Goal: Task Accomplishment & Management: Manage account settings

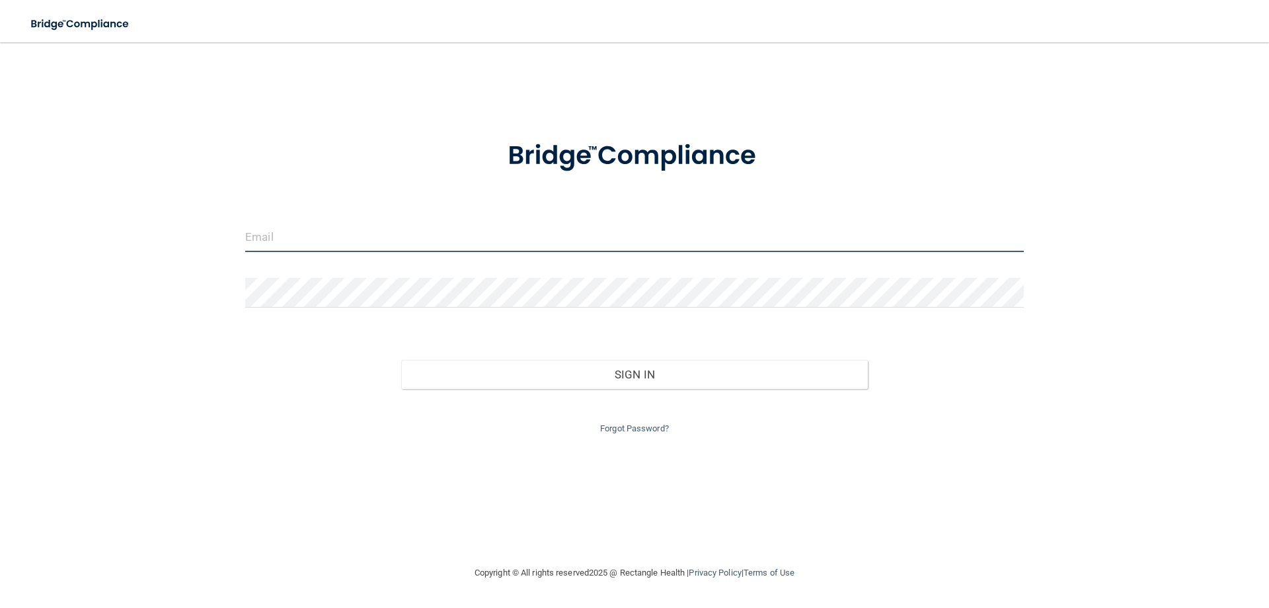
click at [370, 247] on input "email" at bounding box center [634, 237] width 779 height 30
type input "[EMAIL_ADDRESS][DOMAIN_NAME]"
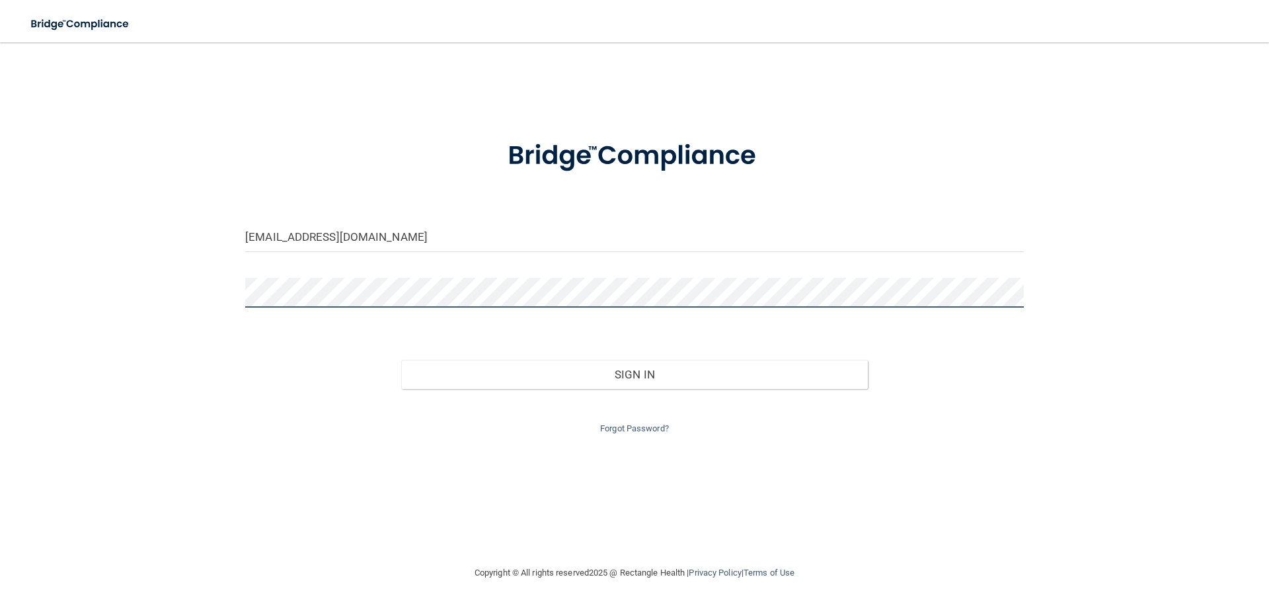
click at [401, 360] on button "Sign In" at bounding box center [634, 374] width 467 height 29
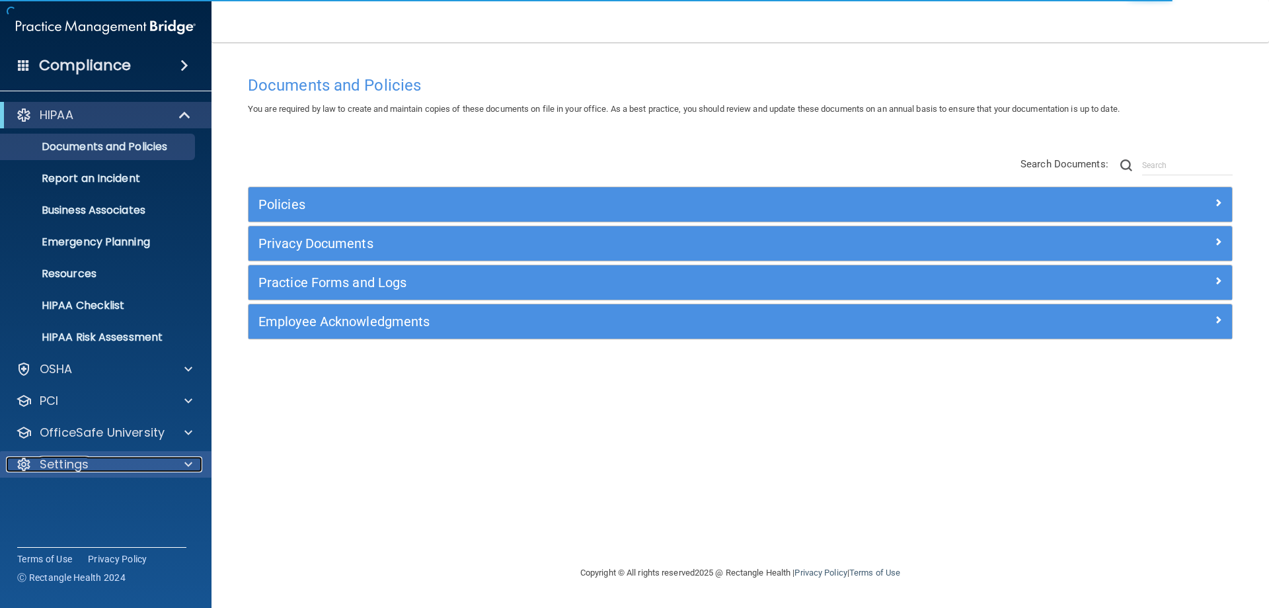
click at [184, 463] on div at bounding box center [186, 464] width 33 height 16
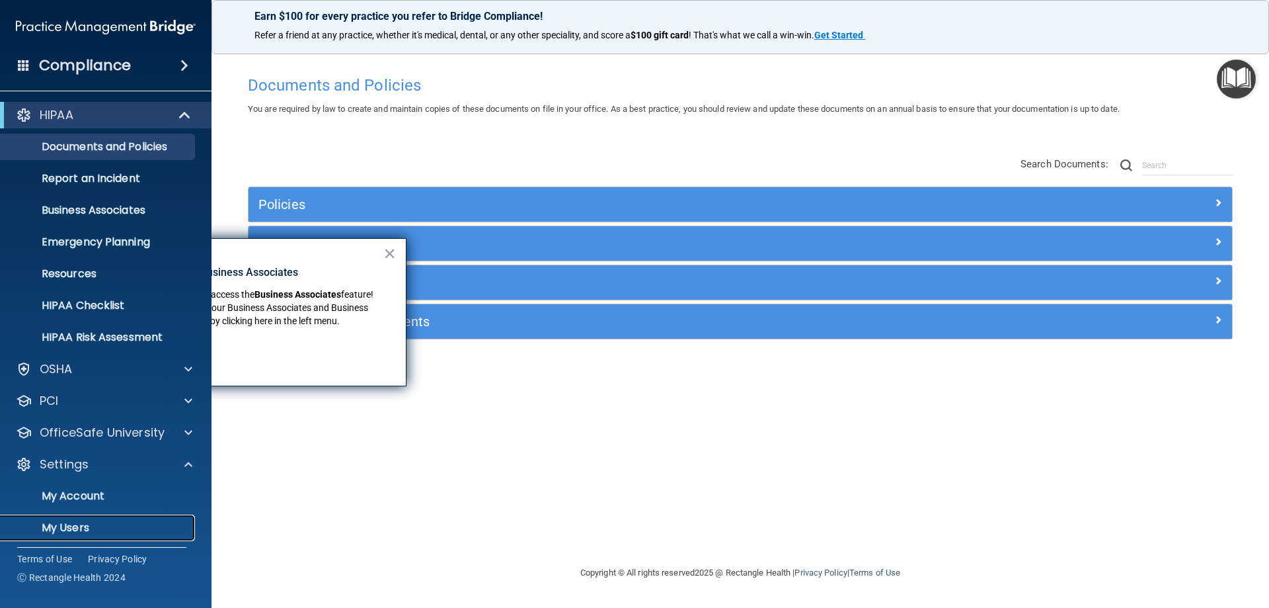
click at [72, 526] on p "My Users" at bounding box center [99, 527] width 180 height 13
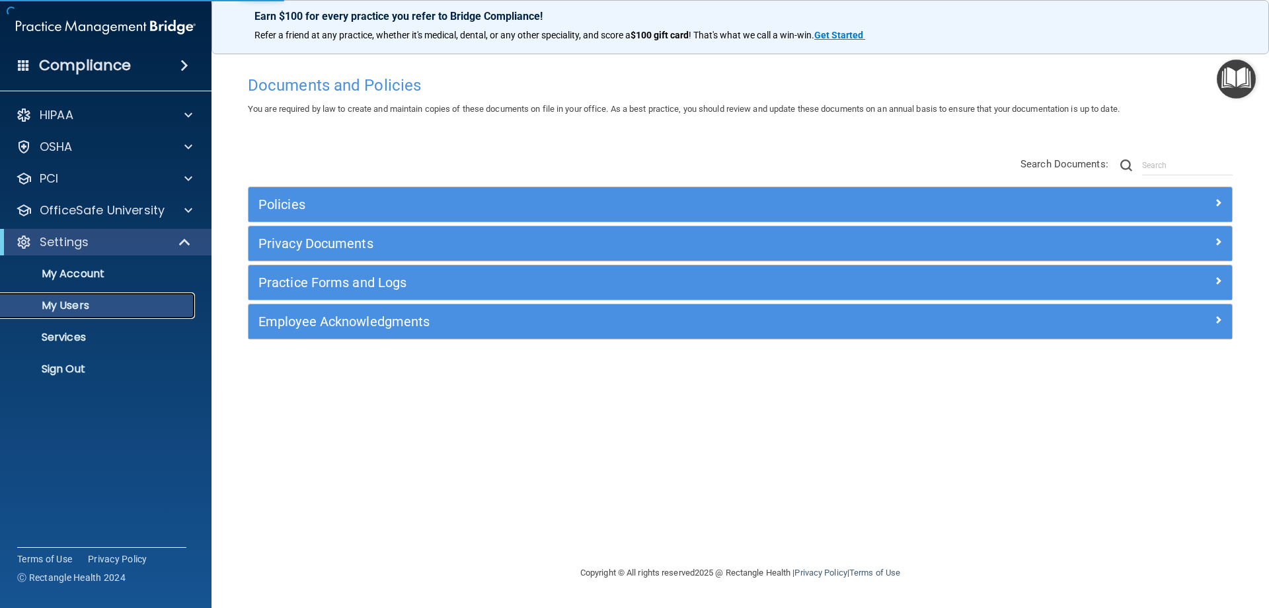
select select "20"
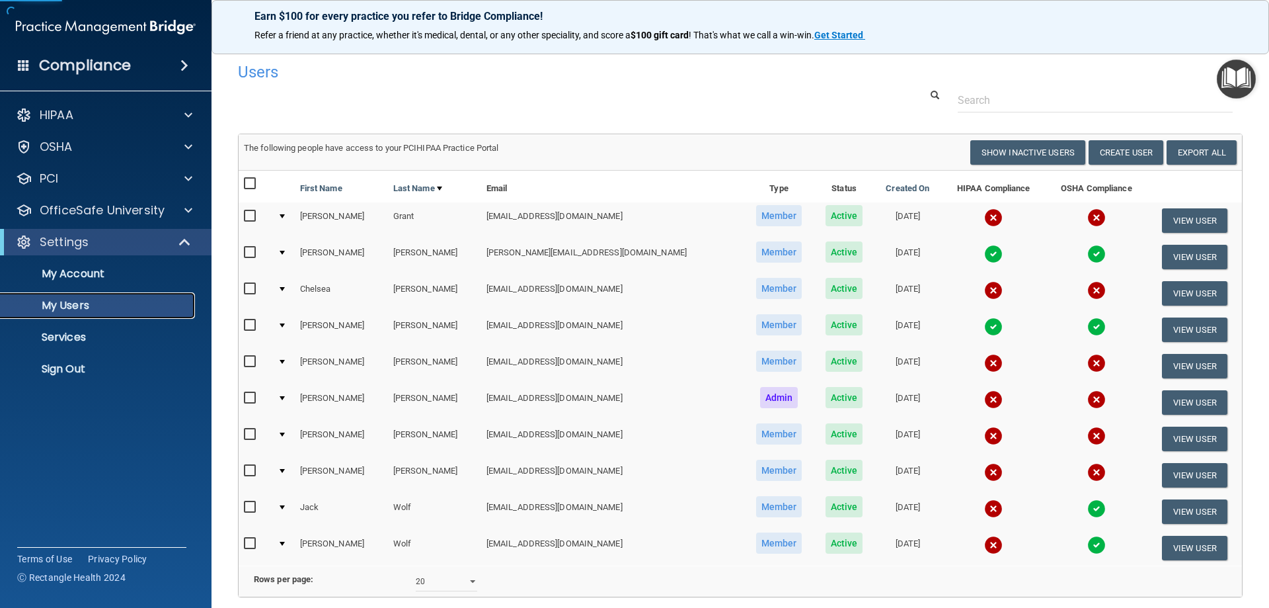
click at [81, 302] on p "My Users" at bounding box center [99, 305] width 180 height 13
click at [1167, 362] on button "View User" at bounding box center [1194, 366] width 65 height 24
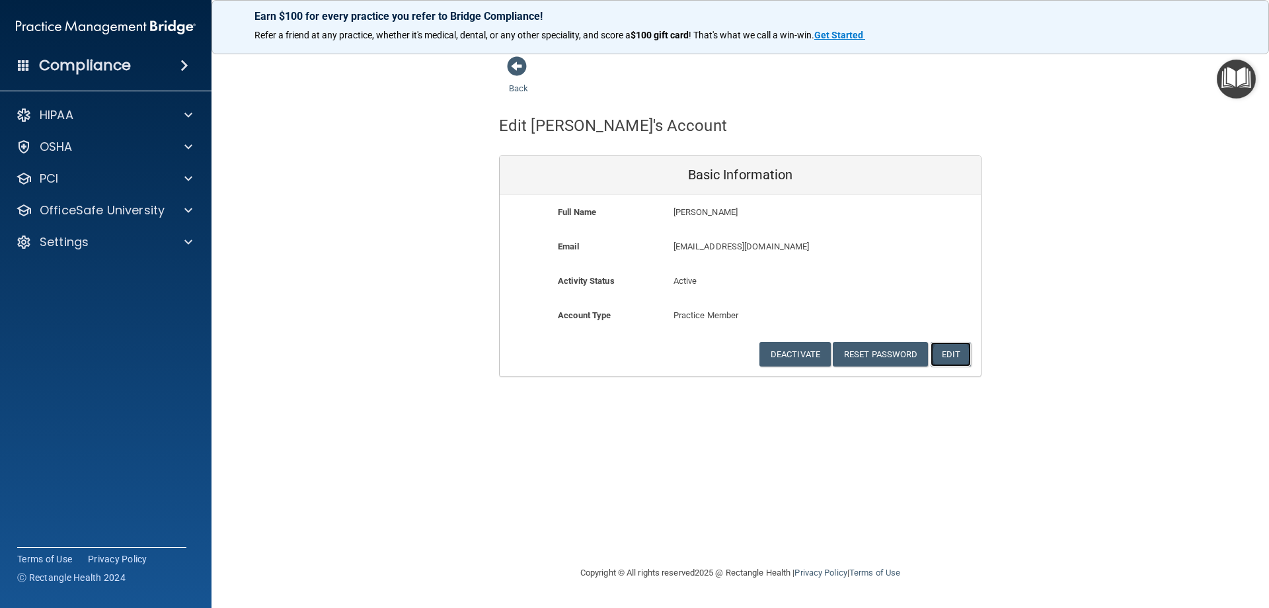
click at [952, 356] on button "Edit" at bounding box center [951, 354] width 40 height 24
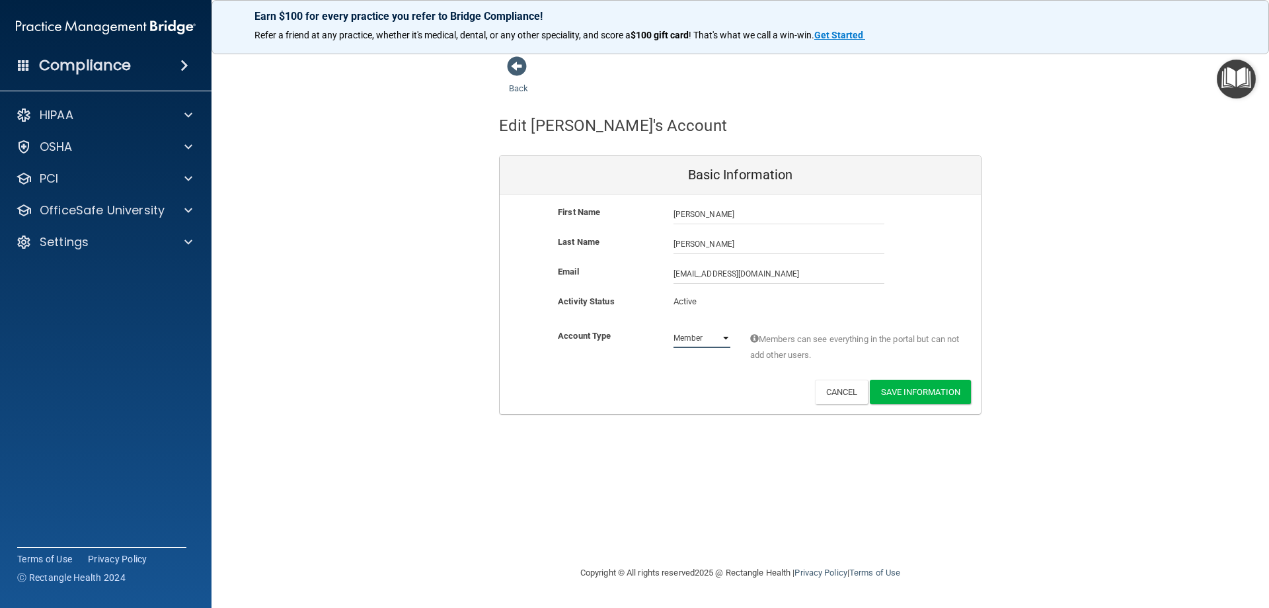
click at [724, 338] on select "Admin Member" at bounding box center [702, 338] width 57 height 20
select select "practice_admin"
click at [674, 328] on select "Admin Member" at bounding box center [702, 338] width 57 height 20
click at [939, 387] on button "Save Information" at bounding box center [920, 391] width 101 height 24
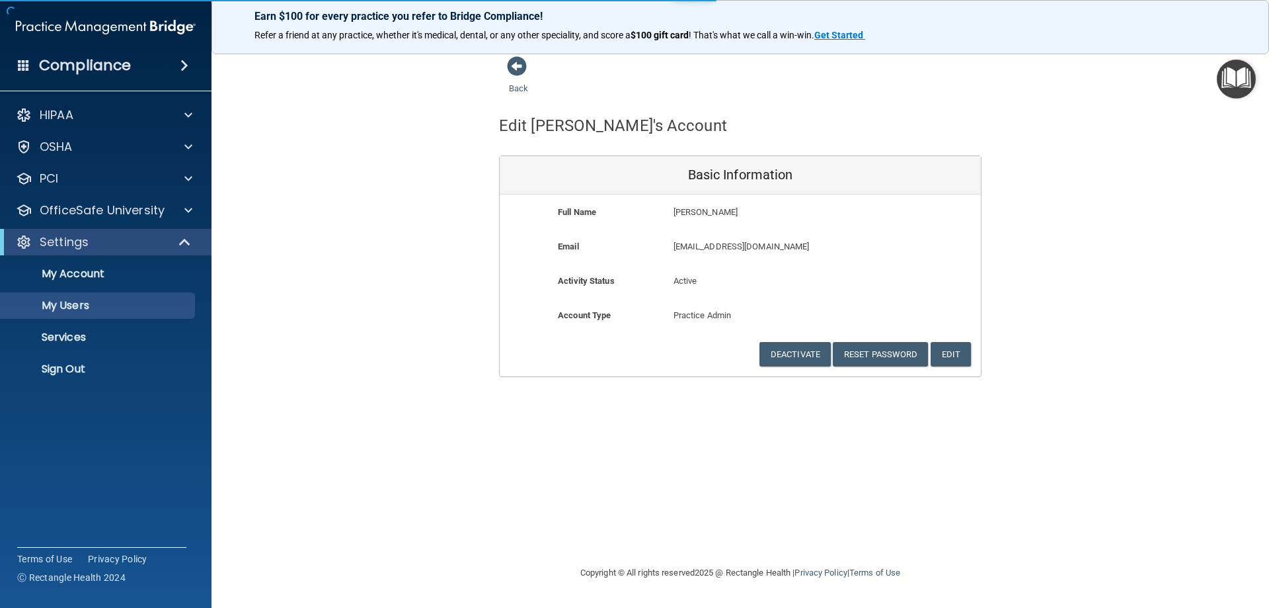
select select "20"
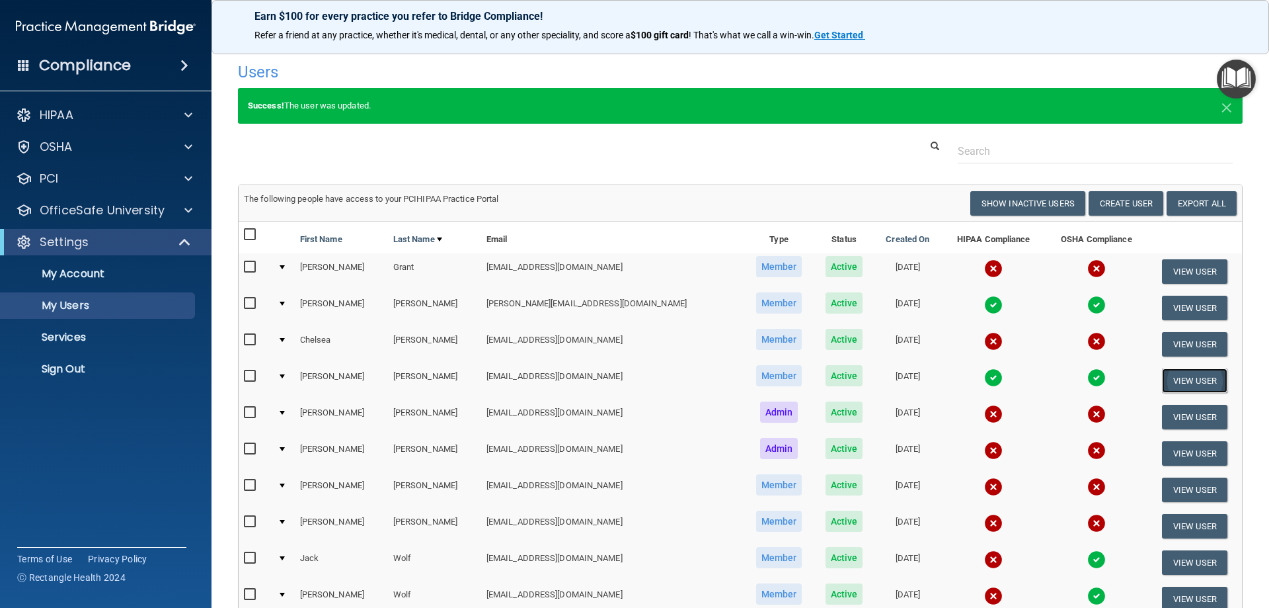
click at [1169, 381] on button "View User" at bounding box center [1194, 380] width 65 height 24
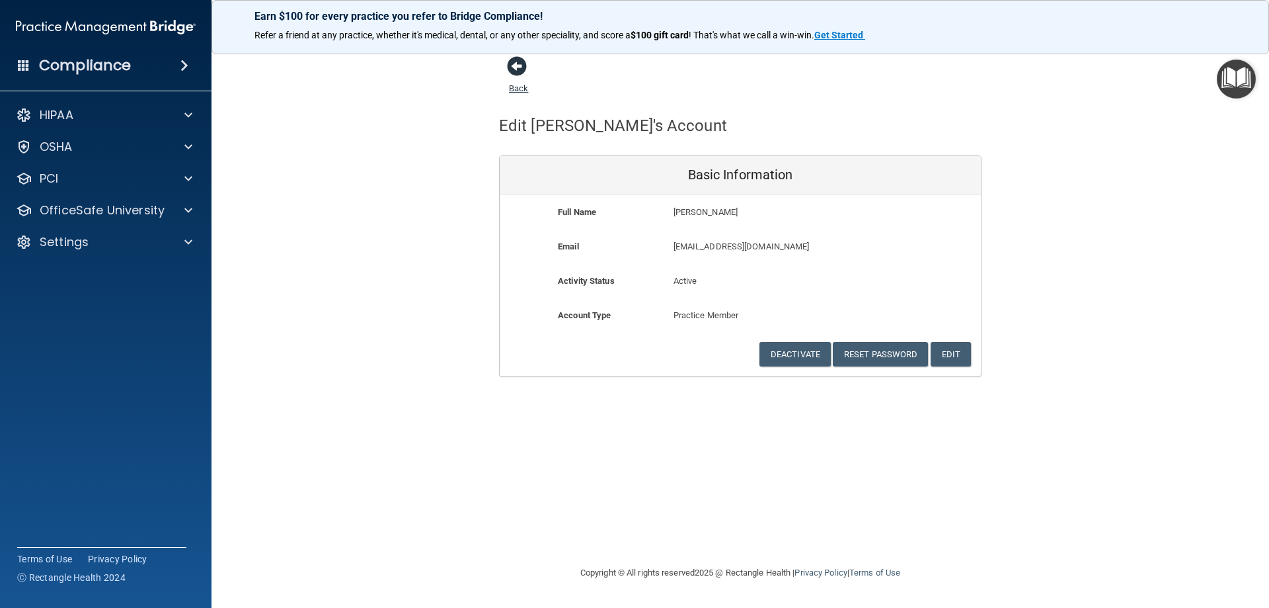
click at [519, 71] on span at bounding box center [517, 66] width 20 height 20
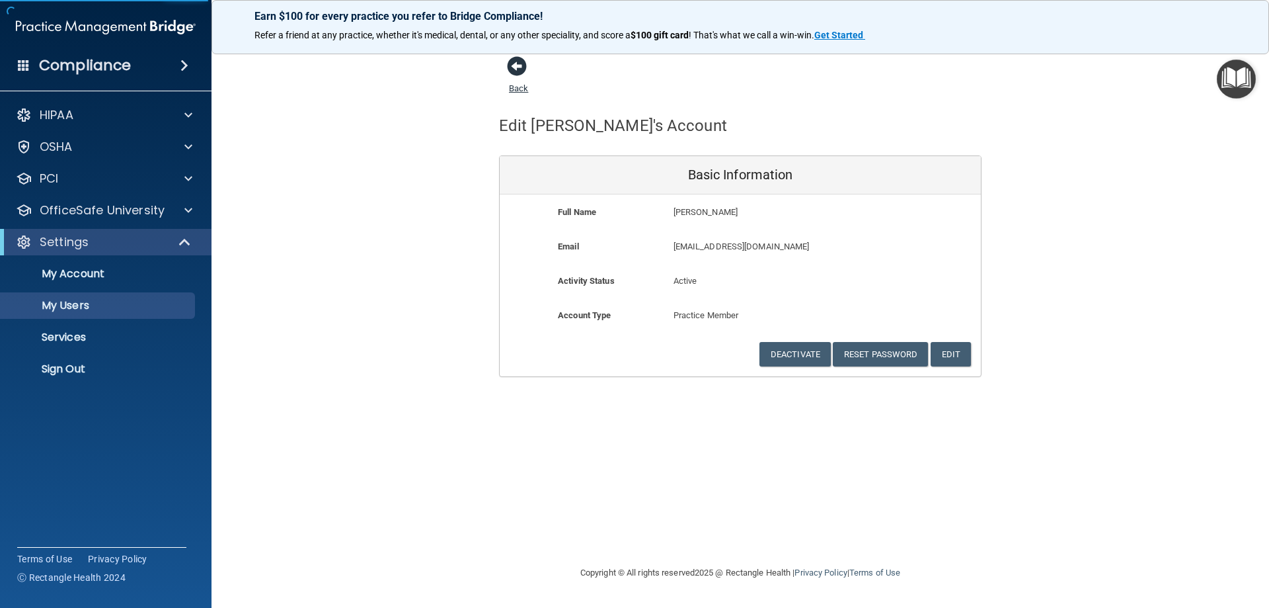
select select "20"
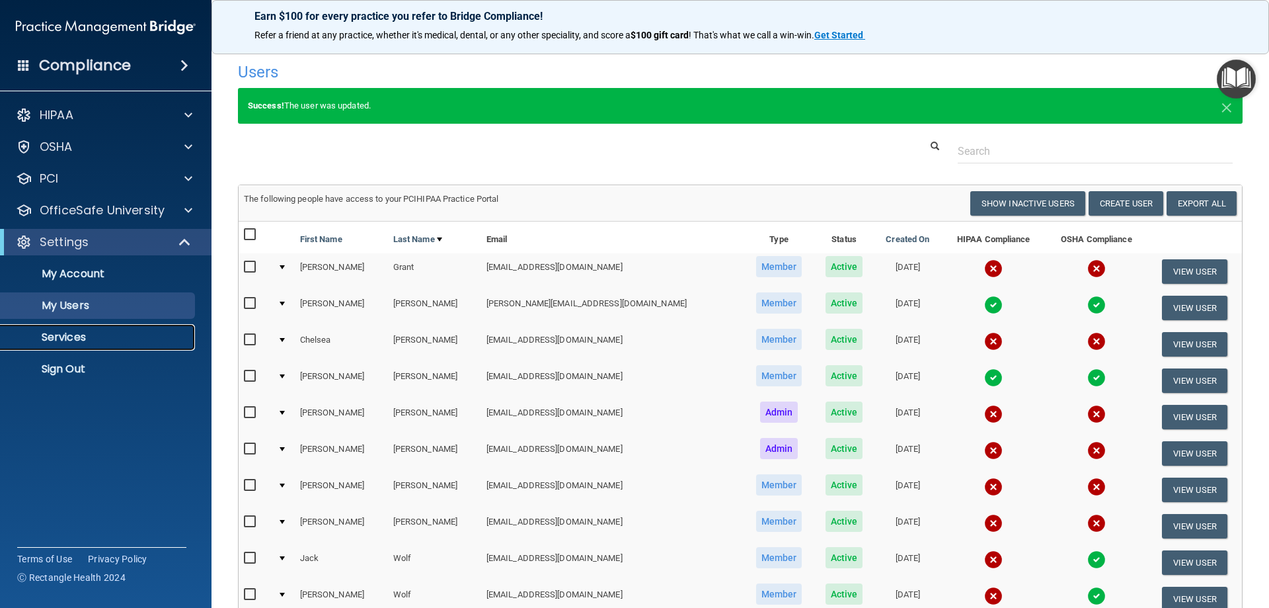
click at [55, 333] on p "Services" at bounding box center [99, 337] width 180 height 13
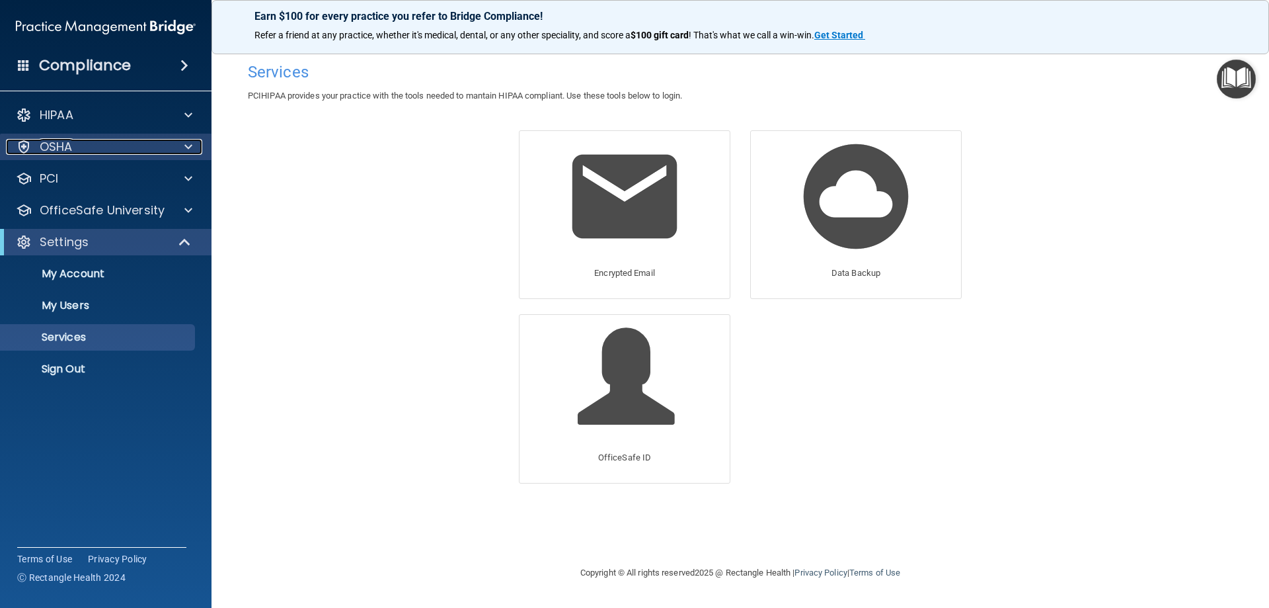
click at [188, 142] on span at bounding box center [188, 147] width 8 height 16
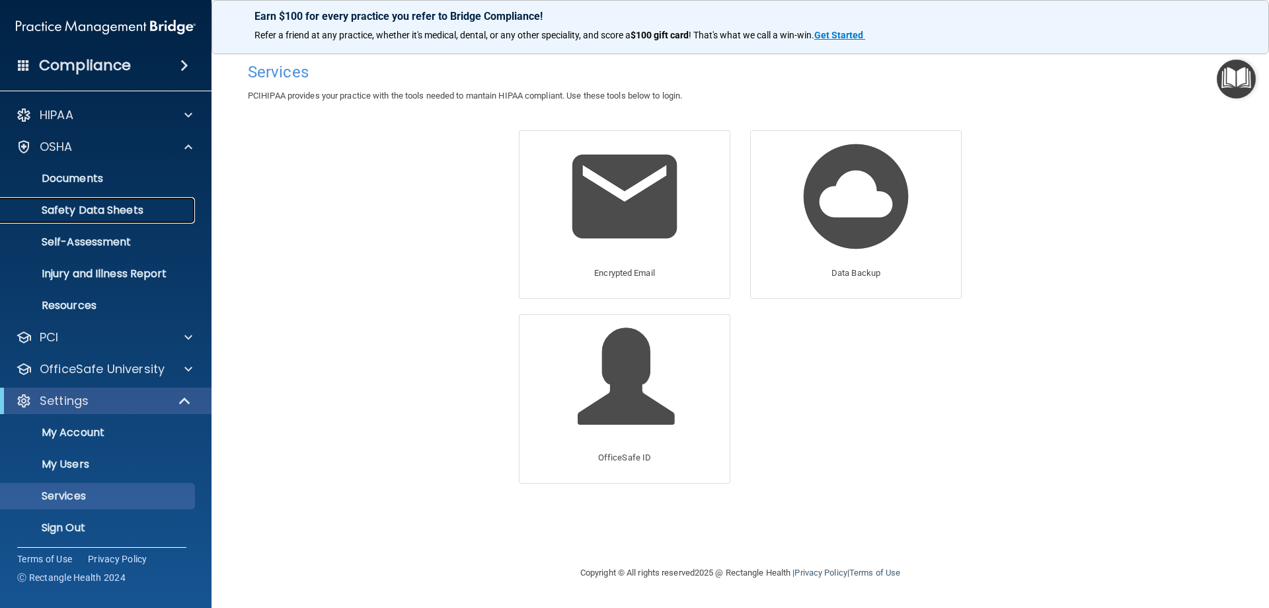
click at [73, 202] on link "Safety Data Sheets" at bounding box center [91, 210] width 208 height 26
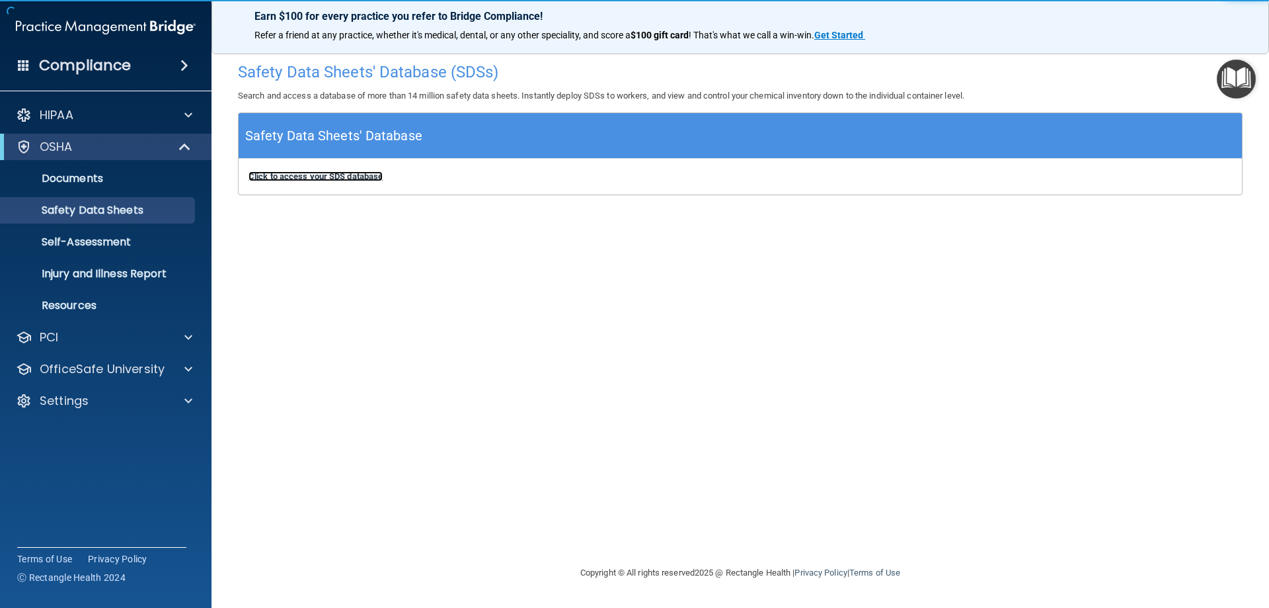
click at [319, 177] on b "Click to access your SDS database" at bounding box center [316, 176] width 134 height 10
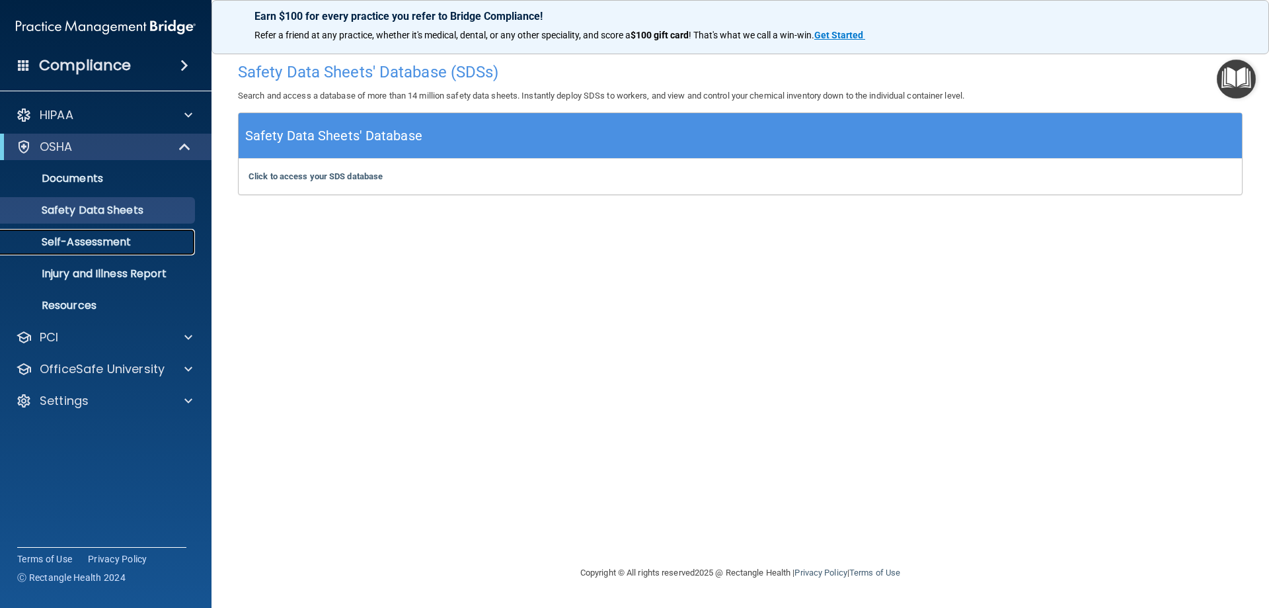
click at [89, 241] on p "Self-Assessment" at bounding box center [99, 241] width 180 height 13
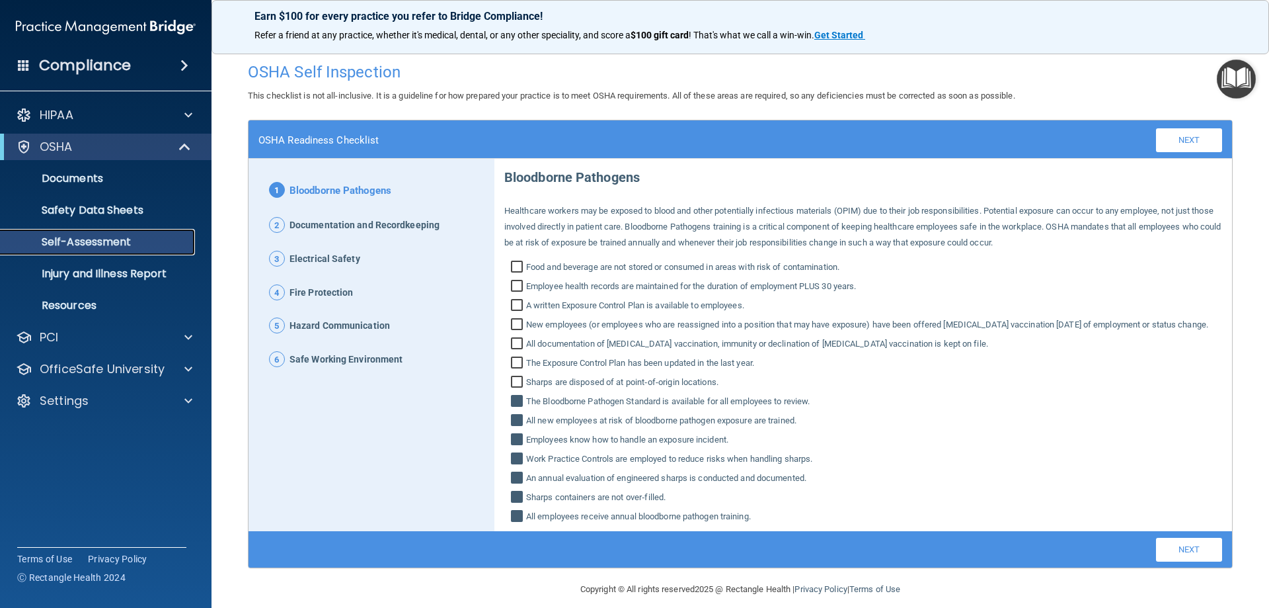
scroll to position [29, 0]
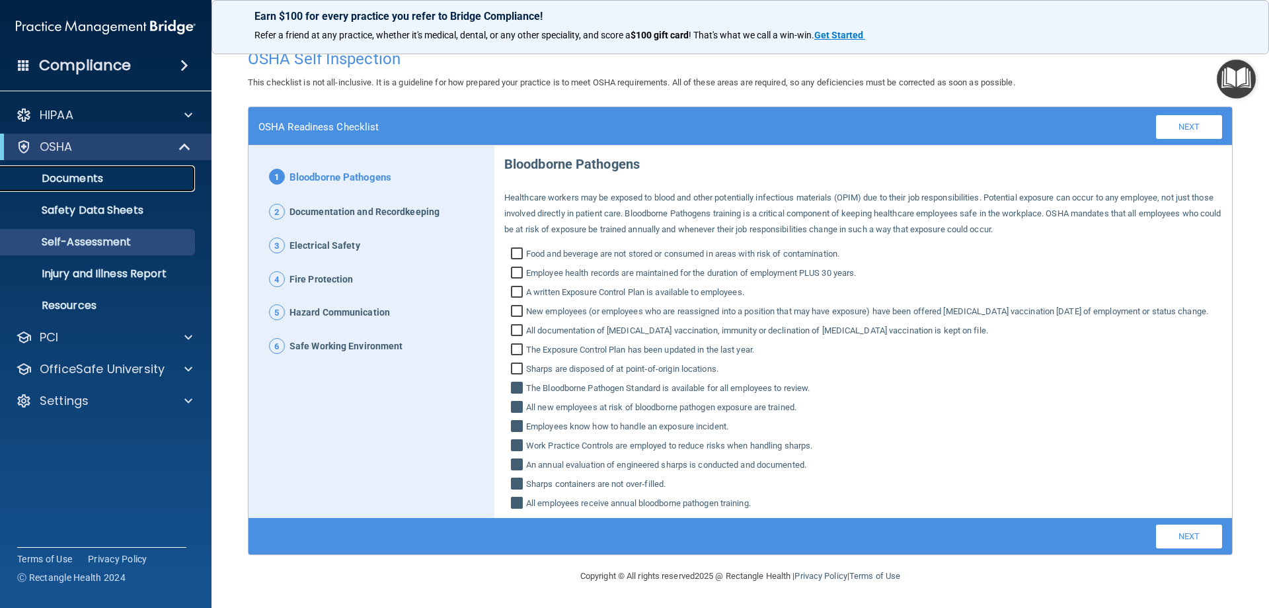
click at [65, 180] on p "Documents" at bounding box center [99, 178] width 180 height 13
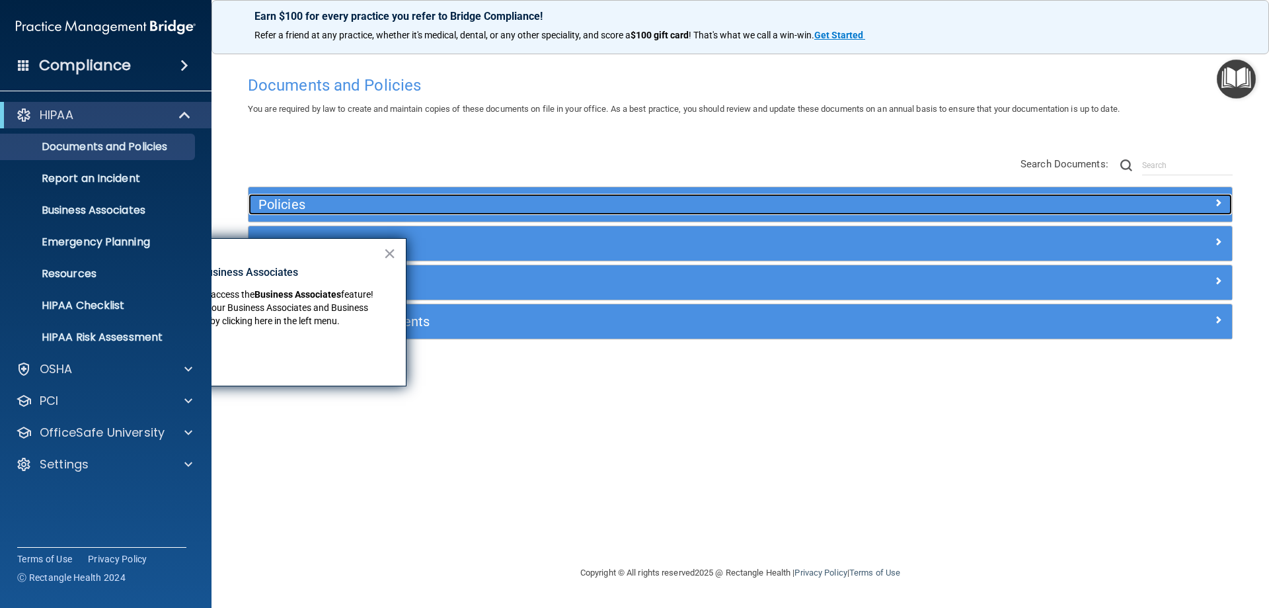
click at [1216, 204] on span at bounding box center [1218, 202] width 8 height 16
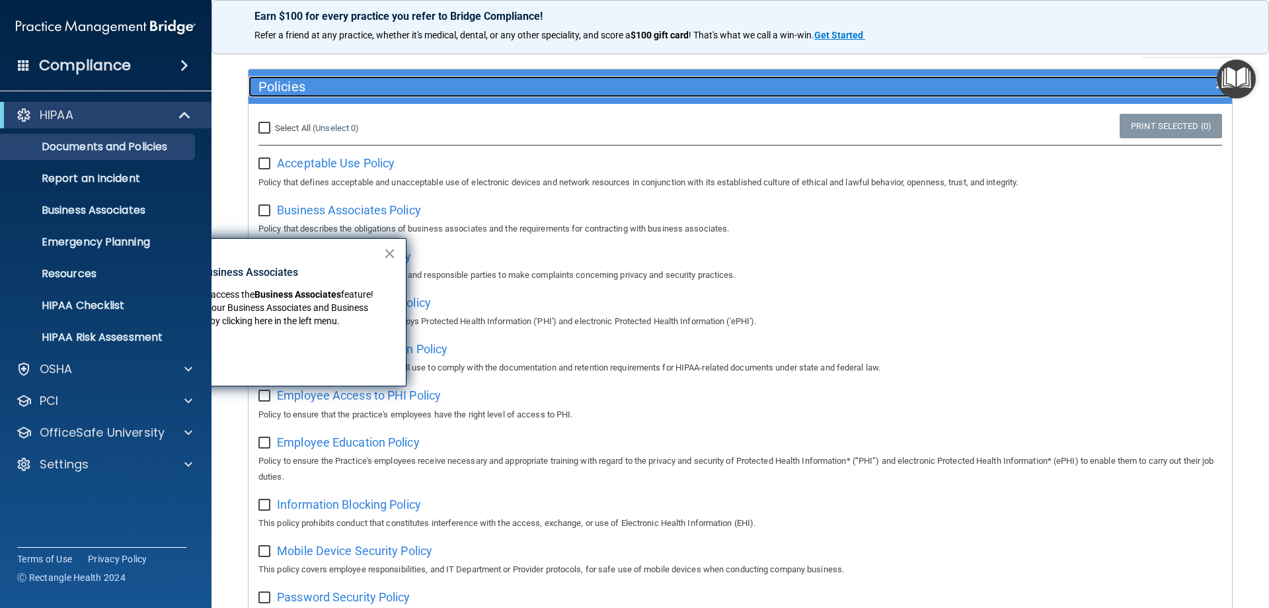
scroll to position [132, 0]
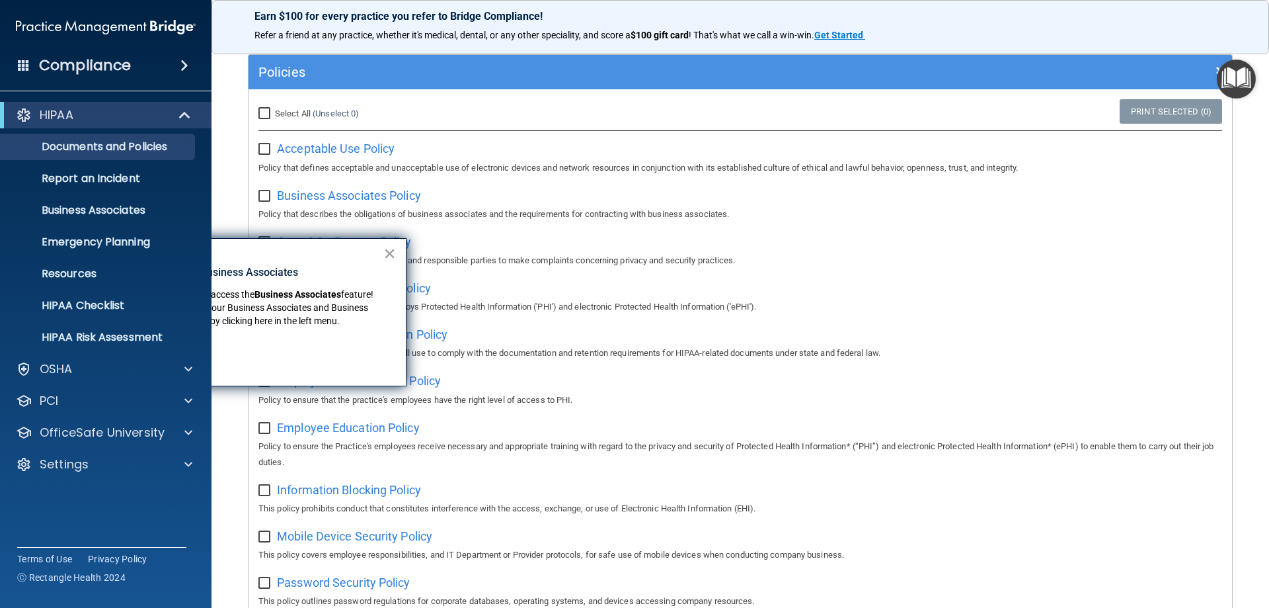
click at [388, 251] on button "×" at bounding box center [389, 253] width 13 height 21
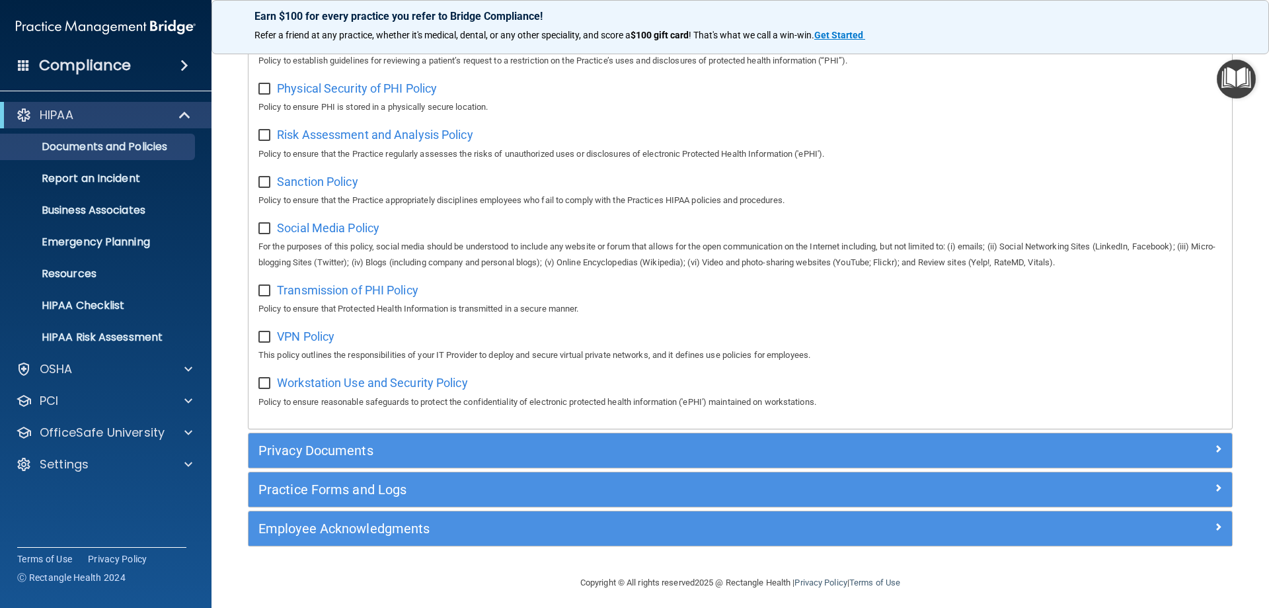
scroll to position [879, 0]
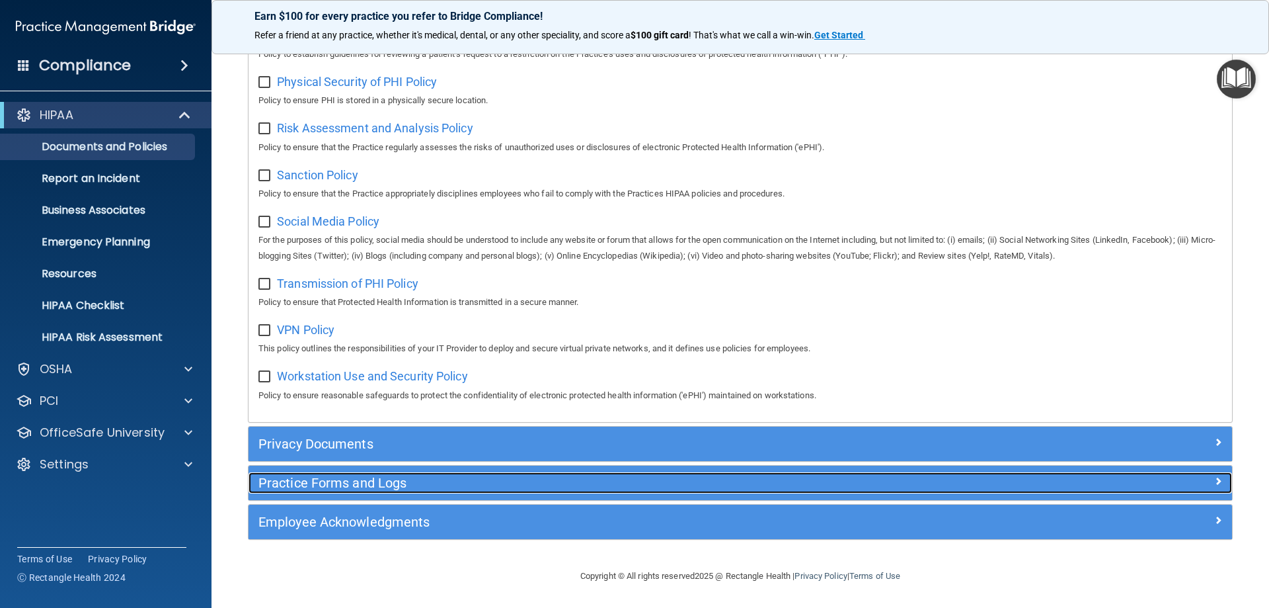
click at [1214, 476] on span at bounding box center [1218, 481] width 8 height 16
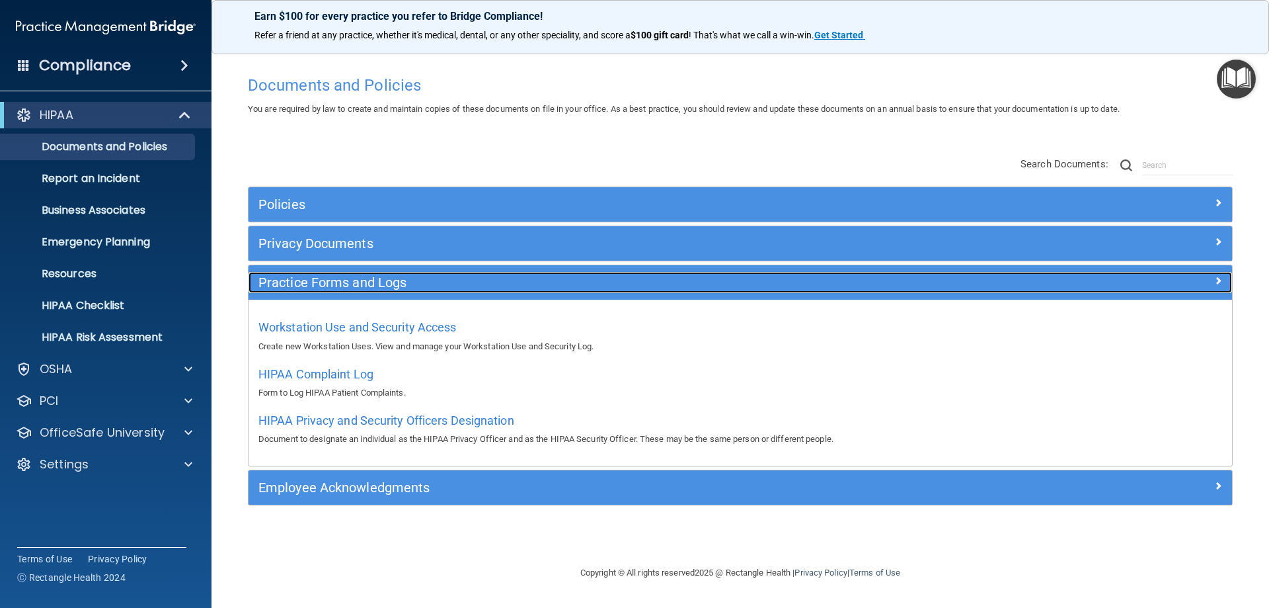
scroll to position [0, 0]
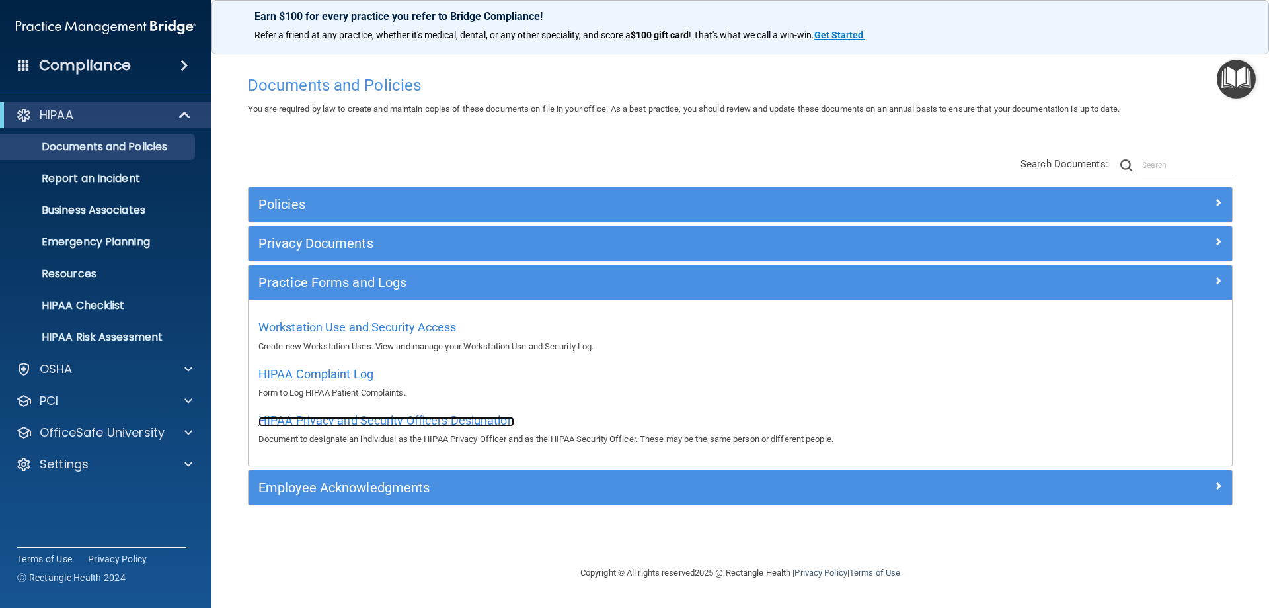
click at [302, 418] on span "HIPAA Privacy and Security Officers Designation" at bounding box center [386, 420] width 256 height 14
